Goal: Task Accomplishment & Management: Use online tool/utility

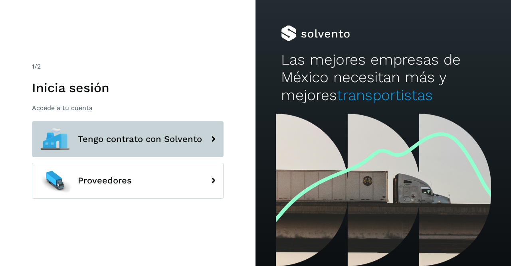
click at [113, 136] on span "Tengo contrato con Solvento" at bounding box center [140, 140] width 124 height 10
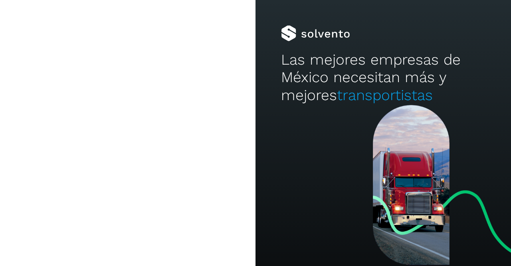
type input "**********"
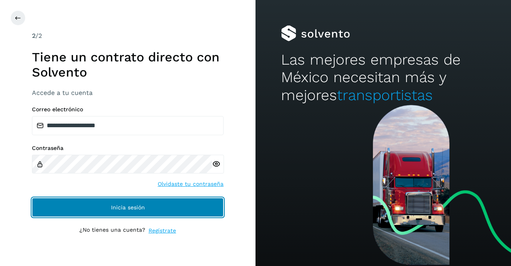
click at [108, 211] on button "Inicia sesión" at bounding box center [128, 207] width 192 height 19
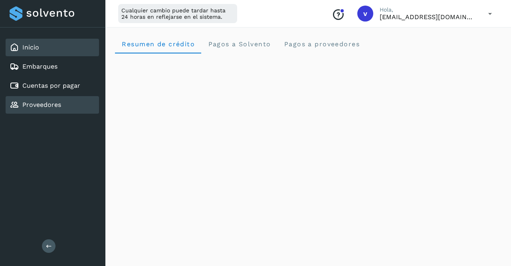
click at [28, 105] on link "Proveedores" at bounding box center [41, 105] width 39 height 8
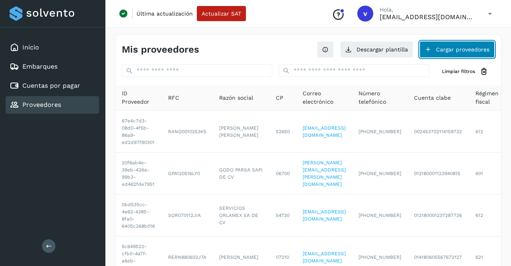
click at [445, 50] on button "Cargar proveedores" at bounding box center [457, 49] width 75 height 17
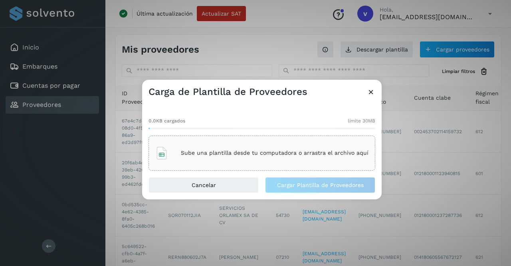
click at [164, 156] on icon at bounding box center [161, 153] width 13 height 13
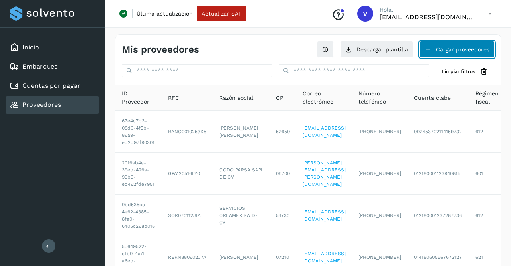
click at [458, 45] on button "Cargar proveedores" at bounding box center [457, 49] width 75 height 17
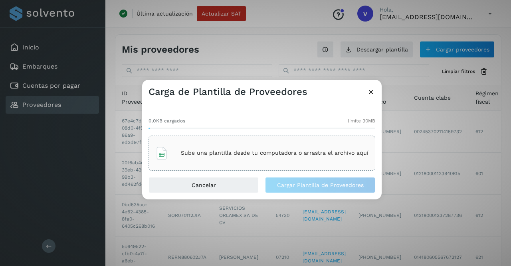
click at [166, 152] on icon at bounding box center [161, 153] width 13 height 13
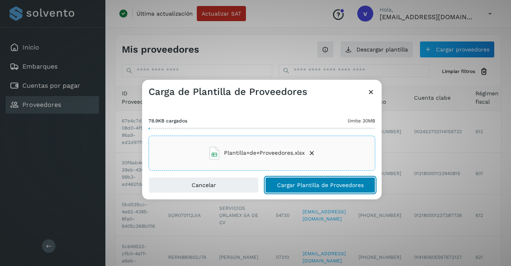
click at [303, 183] on span "Cargar Plantilla de Proveedores" at bounding box center [320, 186] width 87 height 6
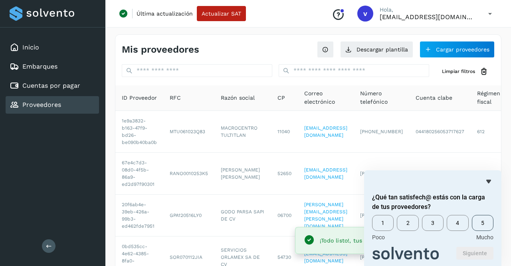
click at [482, 231] on span "5" at bounding box center [483, 223] width 22 height 16
click at [476, 253] on button "Siguiente" at bounding box center [475, 253] width 37 height 13
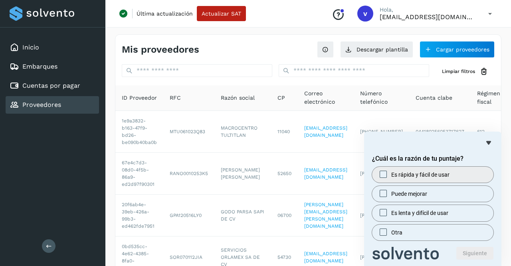
click at [381, 179] on label "Es rápida y fácil de usar" at bounding box center [432, 175] width 121 height 16
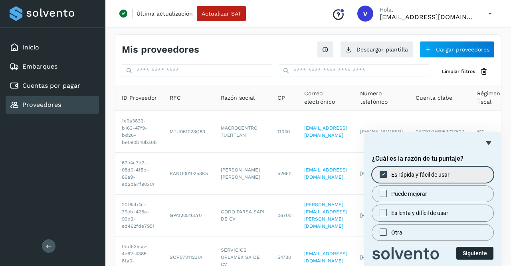
click at [464, 254] on button "Siguiente" at bounding box center [475, 253] width 37 height 13
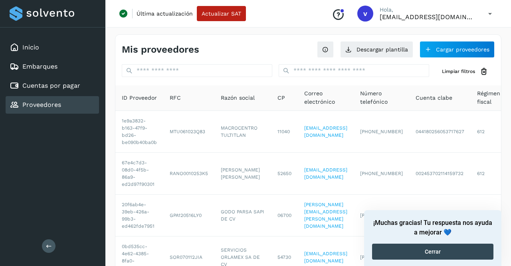
click at [464, 254] on button "Cerrar" at bounding box center [432, 252] width 121 height 16
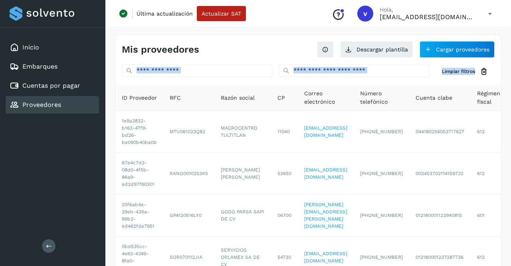
drag, startPoint x: 506, startPoint y: 73, endPoint x: 511, endPoint y: 95, distance: 22.5
